Goal: Find contact information: Find contact information

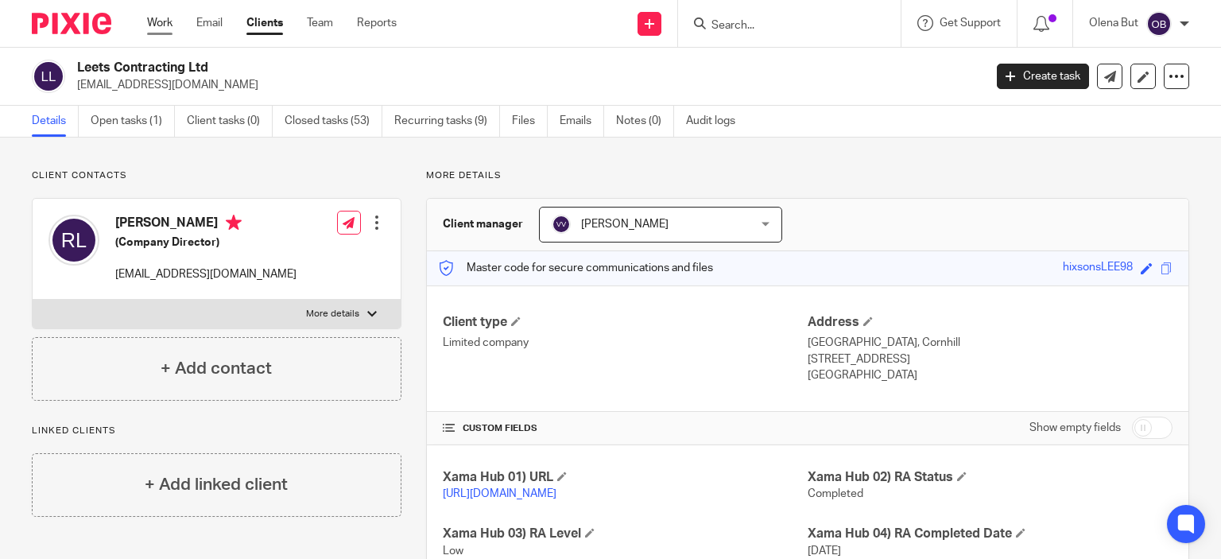
click at [169, 17] on link "Work" at bounding box center [159, 23] width 25 height 16
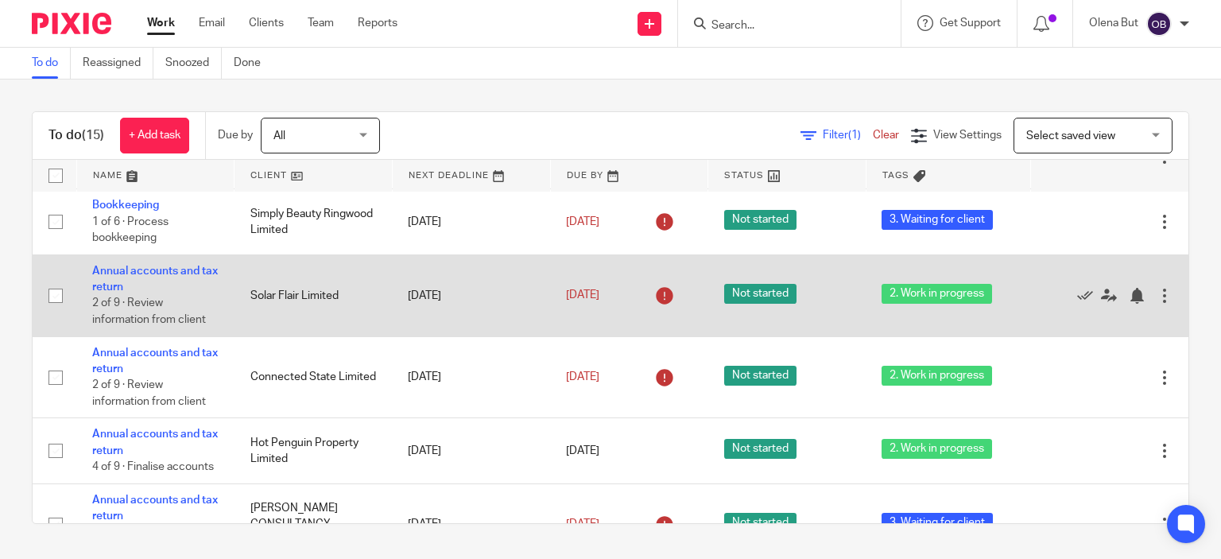
scroll to position [722, 0]
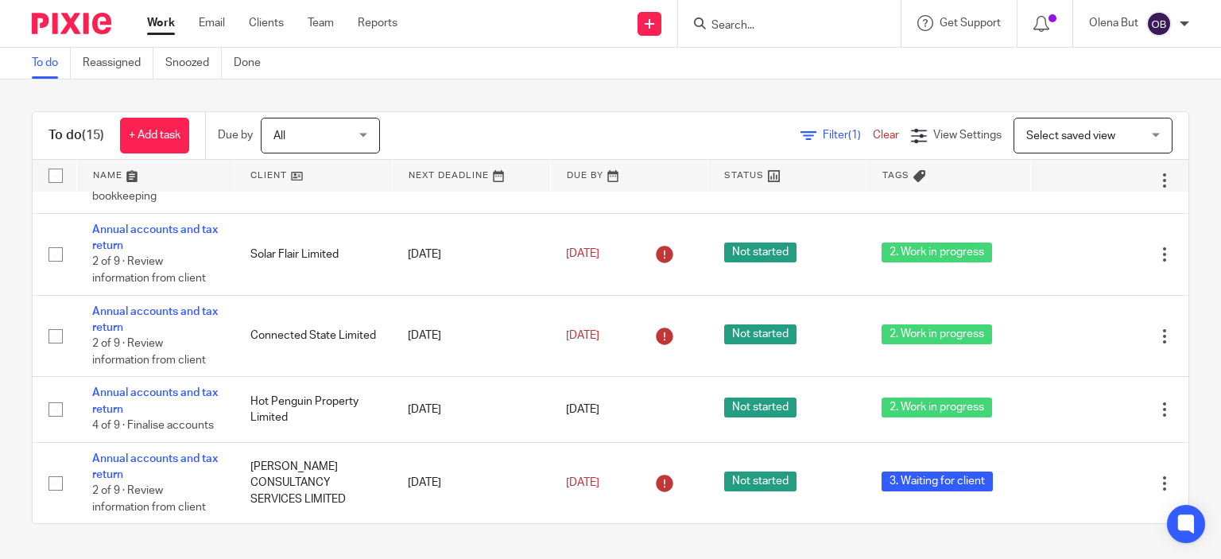
click at [314, 119] on span "All" at bounding box center [316, 134] width 84 height 33
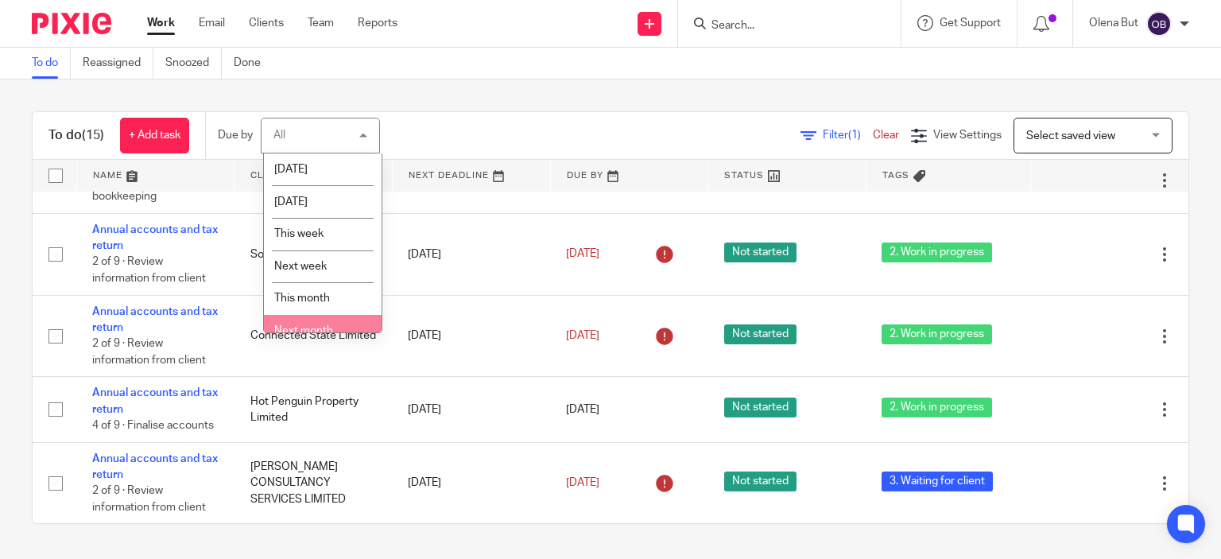
scroll to position [49, 0]
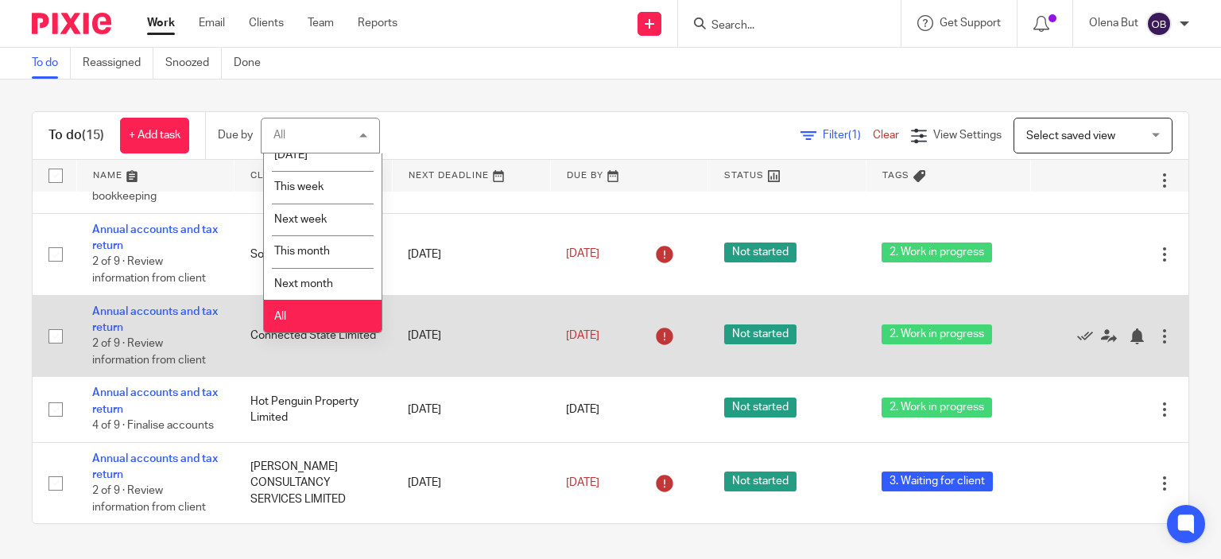
click at [312, 317] on li "All" at bounding box center [323, 316] width 118 height 33
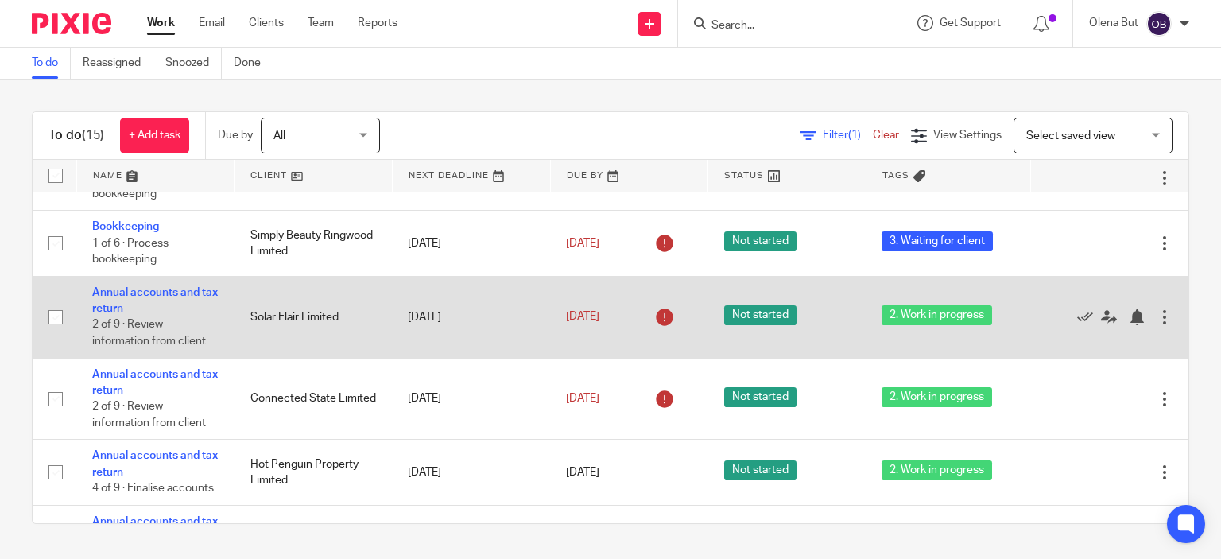
scroll to position [722, 0]
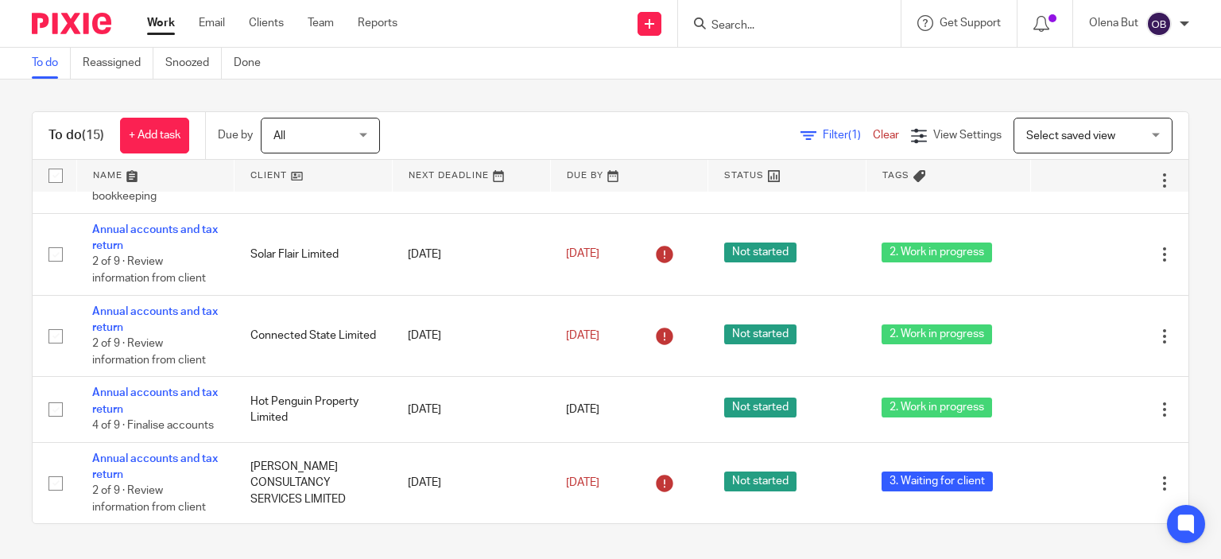
click at [751, 19] on input "Search" at bounding box center [781, 26] width 143 height 14
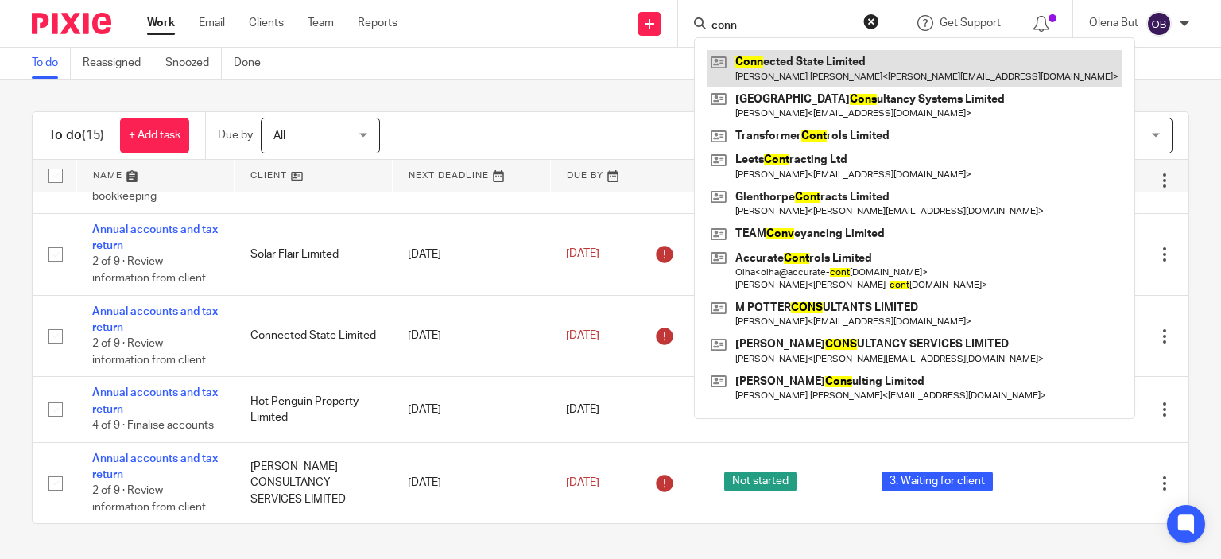
type input "conn"
click at [789, 69] on link at bounding box center [915, 68] width 416 height 37
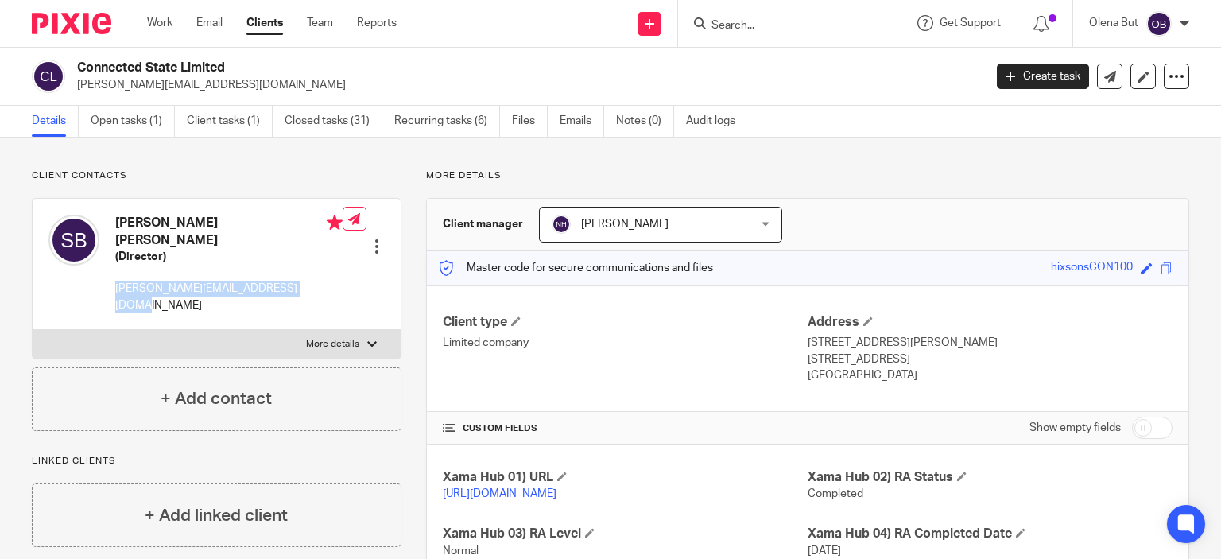
drag, startPoint x: 111, startPoint y: 286, endPoint x: 315, endPoint y: 290, distance: 204.4
click at [315, 290] on div "Stephen William Robert Bavister (Director) stephen@consultancygrowthclub.com" at bounding box center [196, 264] width 294 height 115
copy p "stephen@consultancygrowthclub.com"
click at [719, 17] on form at bounding box center [794, 24] width 169 height 20
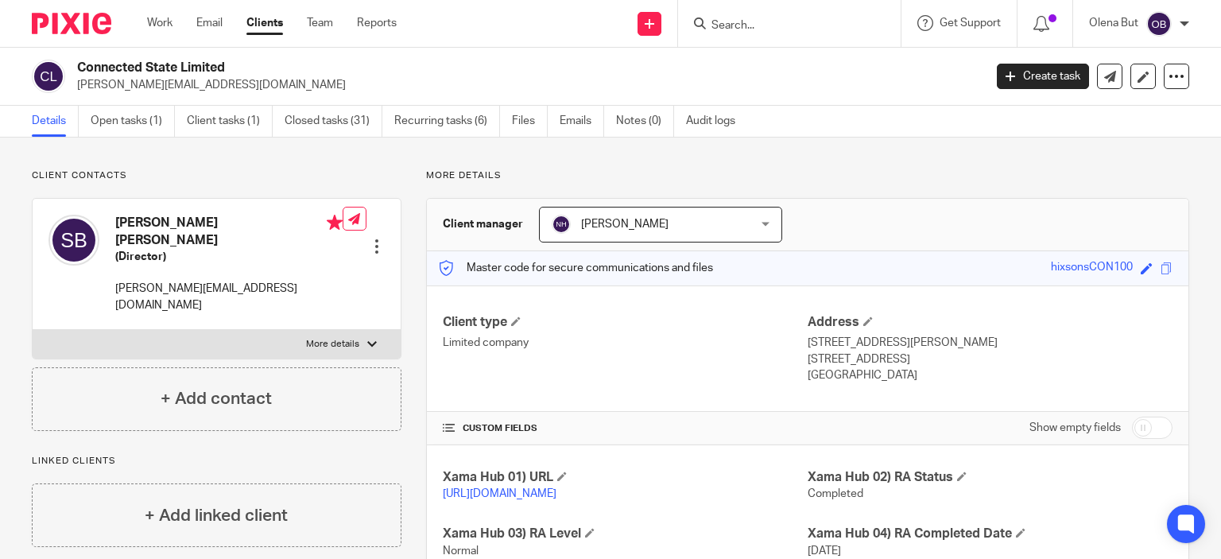
click at [734, 20] on input "Search" at bounding box center [781, 26] width 143 height 14
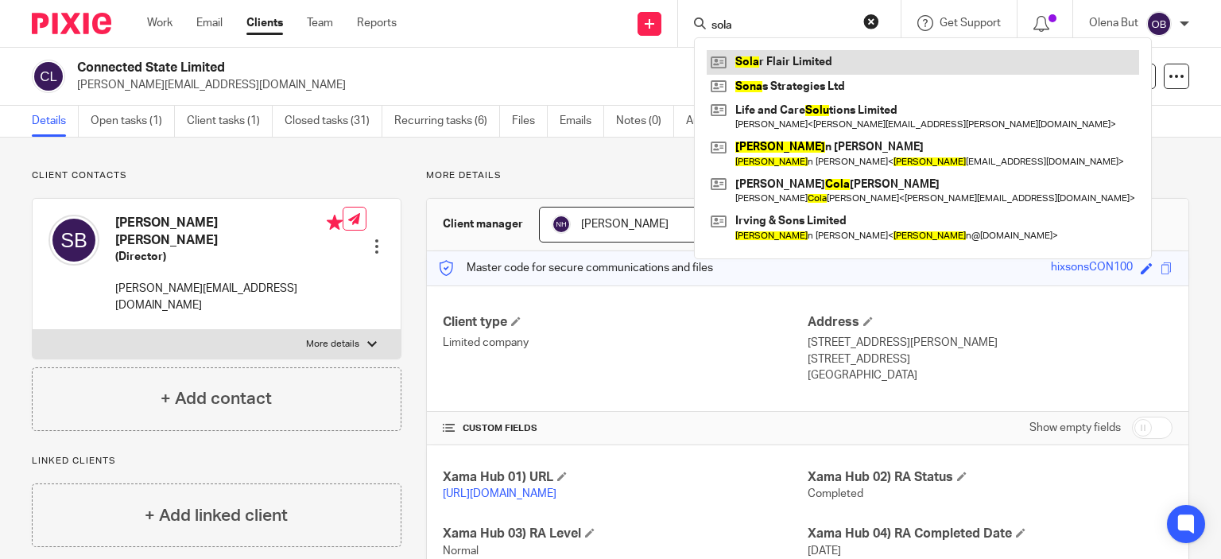
type input "sola"
click at [768, 57] on link at bounding box center [923, 62] width 433 height 24
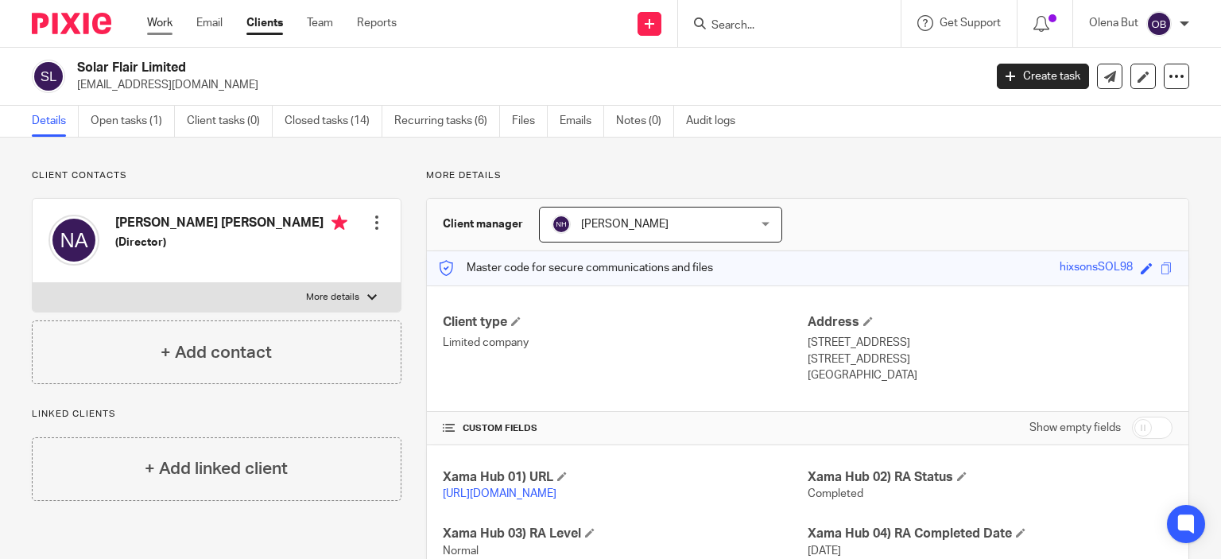
click at [166, 27] on link "Work" at bounding box center [159, 23] width 25 height 16
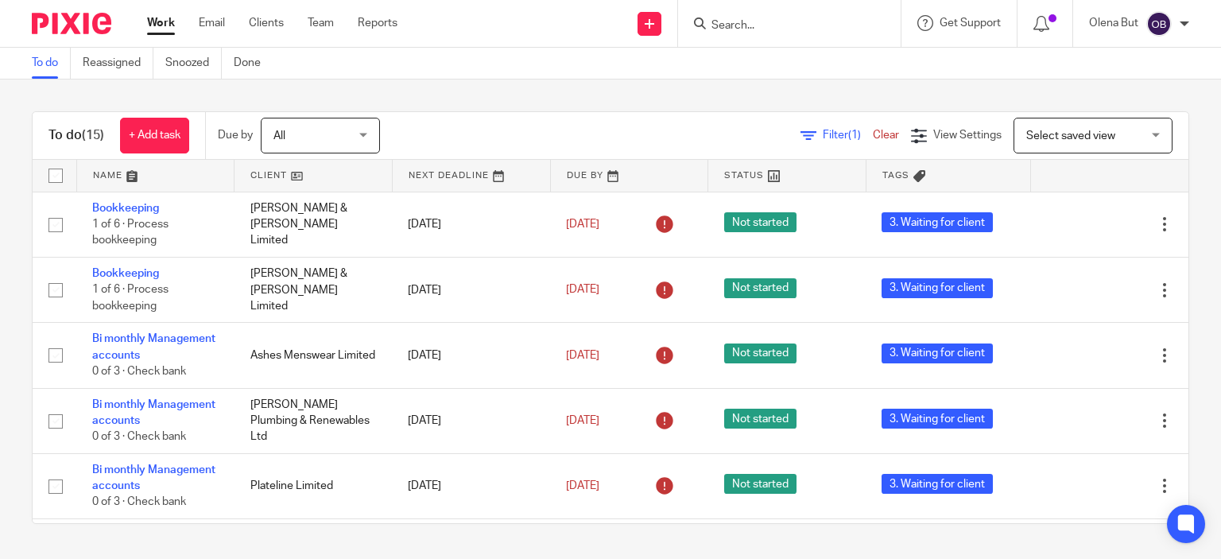
click at [762, 32] on form at bounding box center [794, 24] width 169 height 20
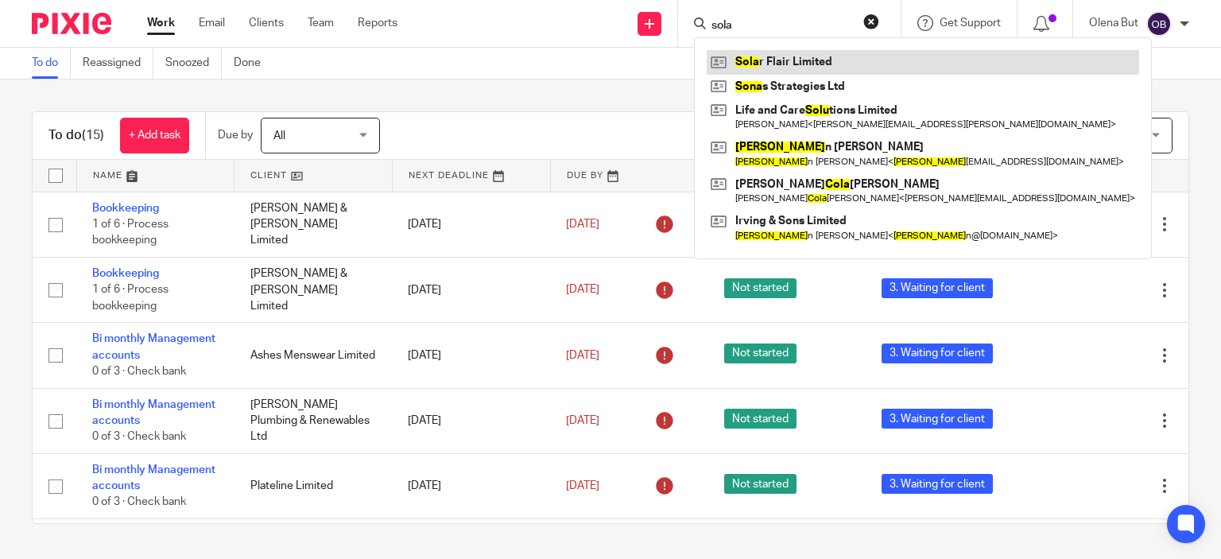
type input "sola"
click at [800, 56] on link at bounding box center [923, 62] width 433 height 24
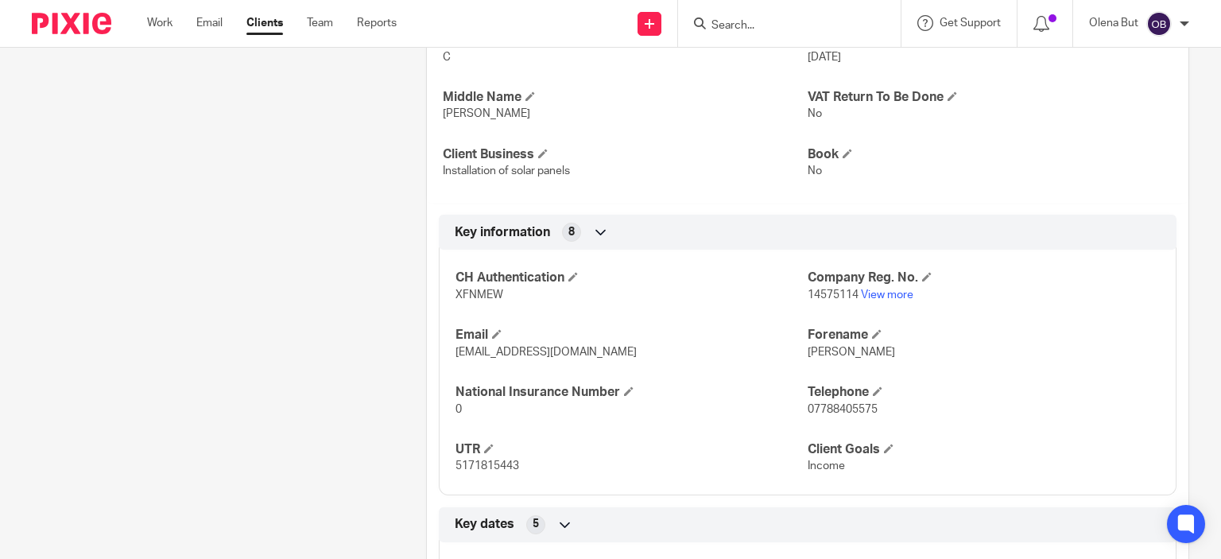
scroll to position [636, 0]
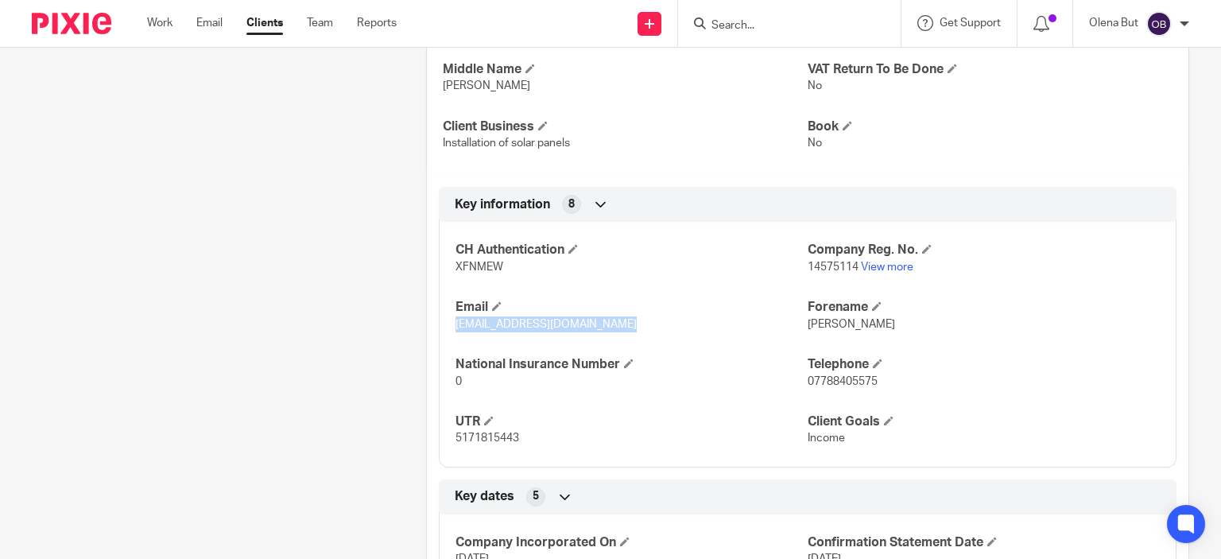
drag, startPoint x: 444, startPoint y: 338, endPoint x: 613, endPoint y: 336, distance: 169.4
click at [613, 336] on div "CH Authentication XFNMEW Company Reg. No. 14575114 View more Email [EMAIL_ADDRE…" at bounding box center [808, 338] width 738 height 257
copy span "[EMAIL_ADDRESS][DOMAIN_NAME]"
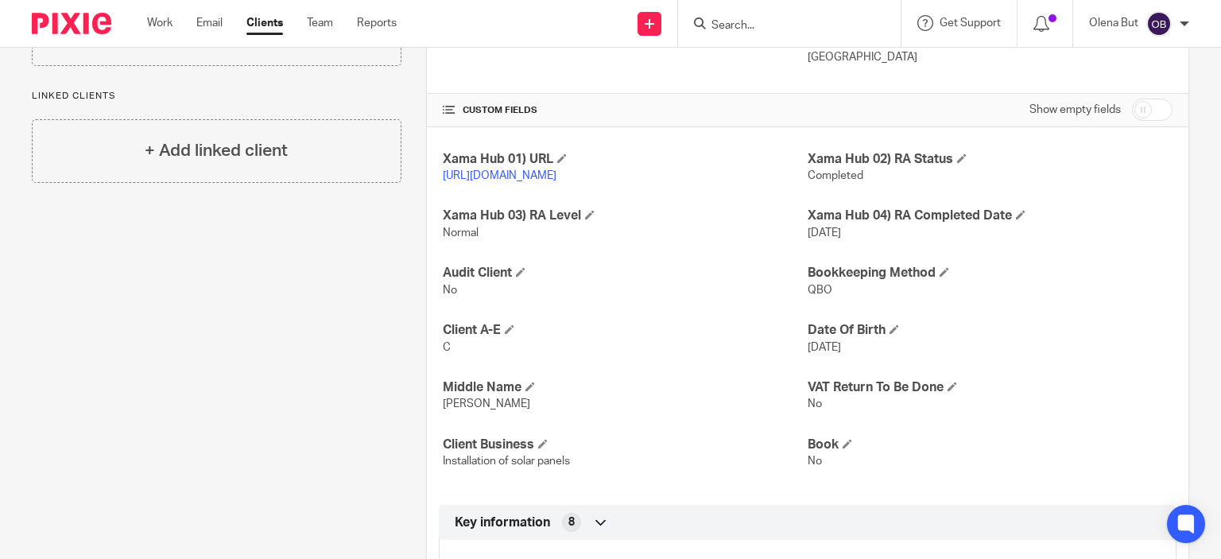
scroll to position [159, 0]
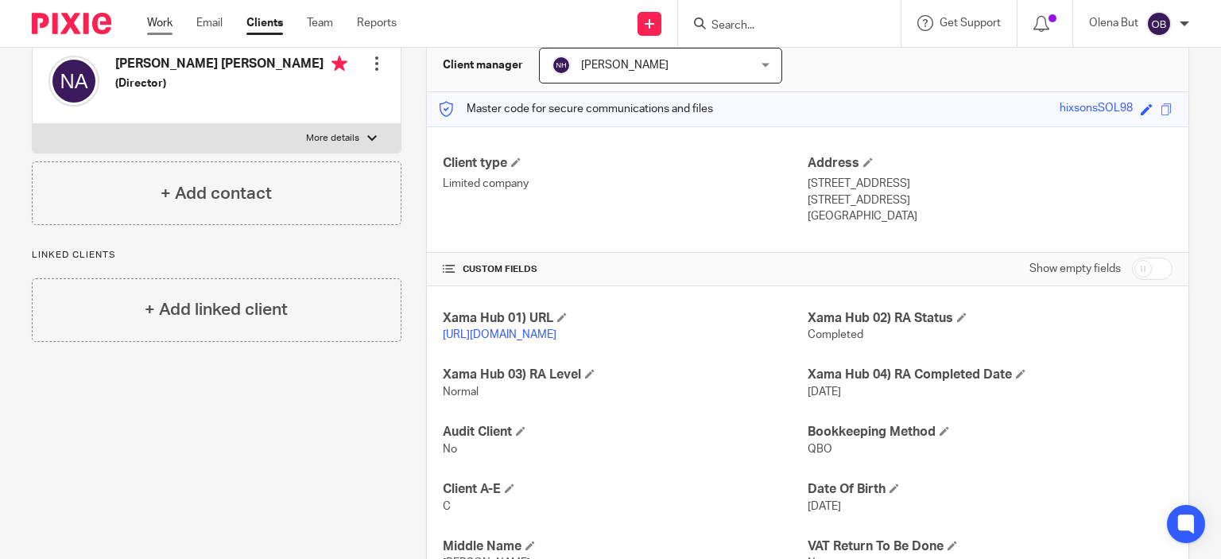
click at [159, 26] on link "Work" at bounding box center [159, 23] width 25 height 16
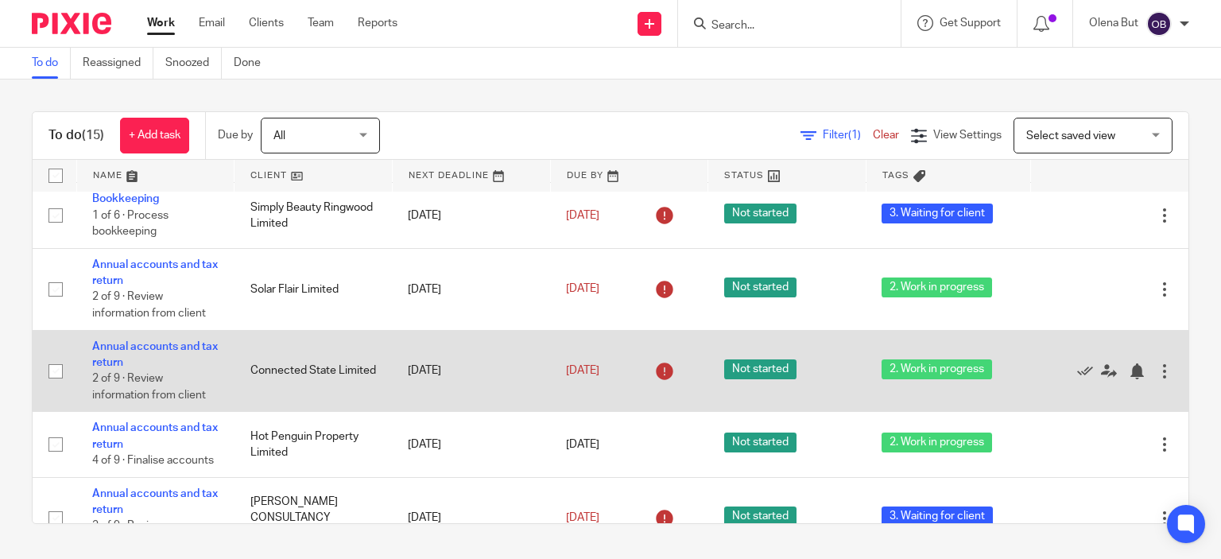
scroll to position [722, 0]
